Goal: Task Accomplishment & Management: Use online tool/utility

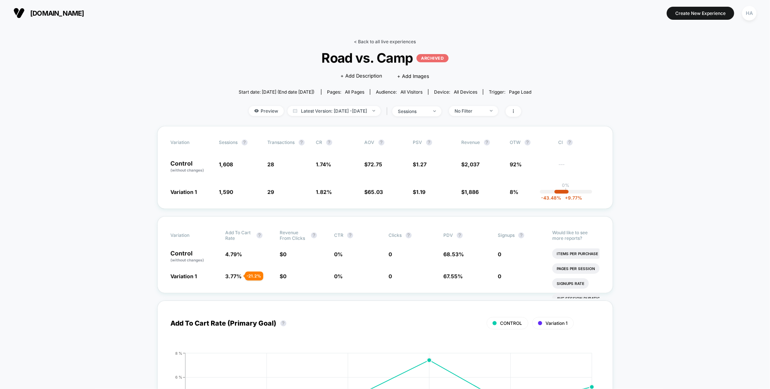
click at [398, 40] on link "< Back to all live experiences" at bounding box center [385, 42] width 62 height 6
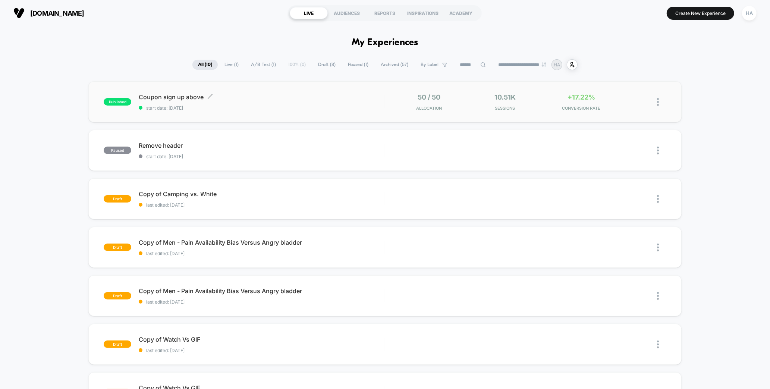
click at [213, 103] on div "Coupon sign up above Click to edit experience details Click to edit experience …" at bounding box center [262, 102] width 246 height 18
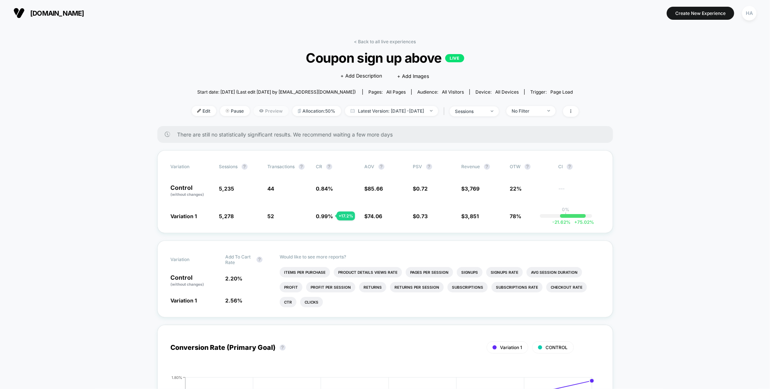
click at [254, 108] on span "Preview" at bounding box center [271, 111] width 35 height 10
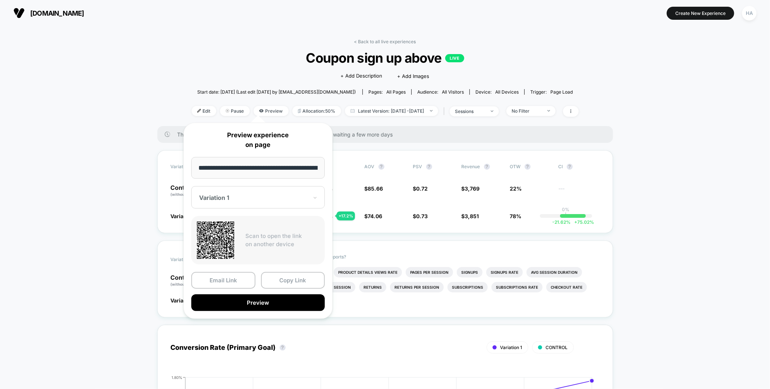
scroll to position [0, 57]
click at [260, 302] on button "Preview" at bounding box center [258, 303] width 134 height 17
